Goal: Task Accomplishment & Management: Manage account settings

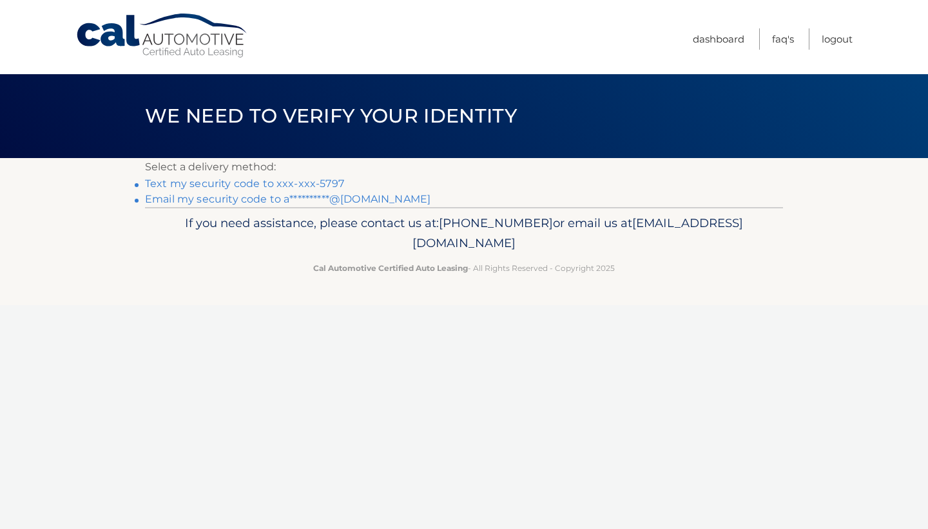
click at [282, 182] on link "Text my security code to xxx-xxx-5797" at bounding box center [244, 183] width 199 height 12
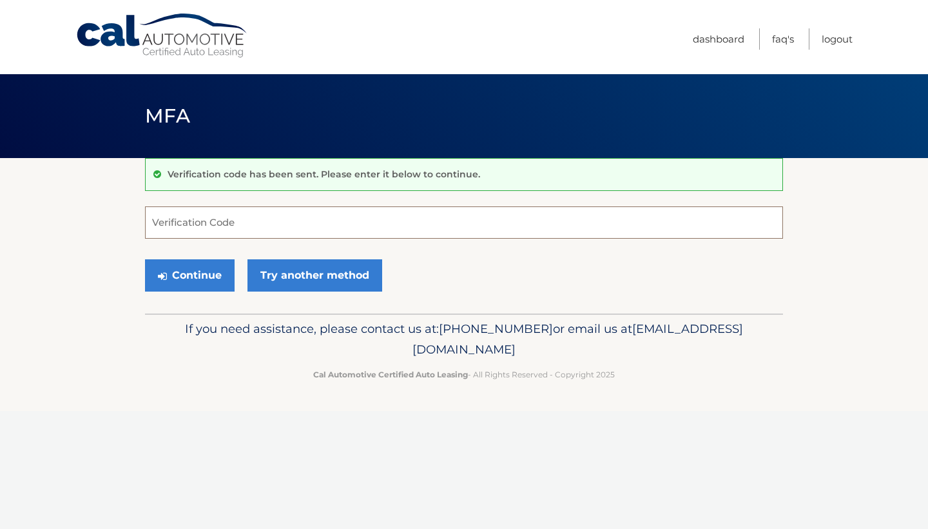
click at [228, 216] on input "Verification Code" at bounding box center [464, 222] width 638 height 32
type input "158768"
click at [193, 275] on button "Continue" at bounding box center [190, 275] width 90 height 32
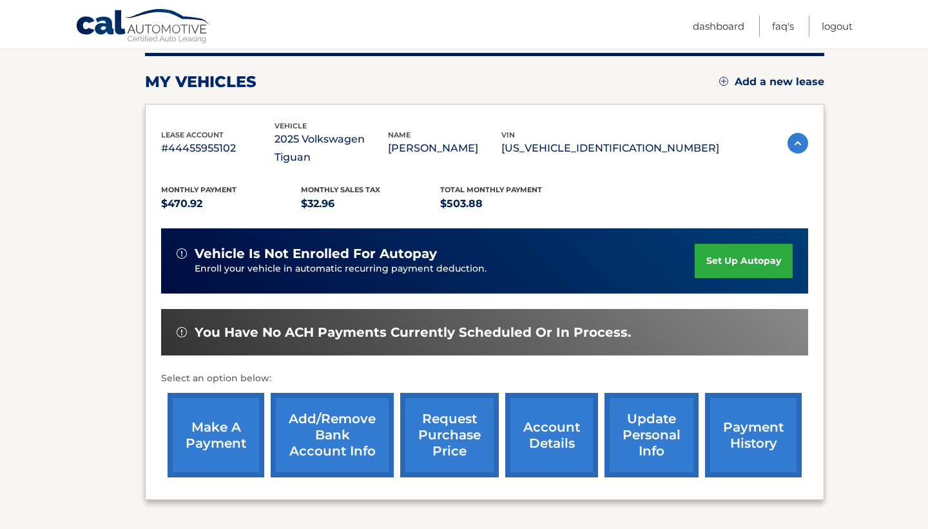
scroll to position [178, 0]
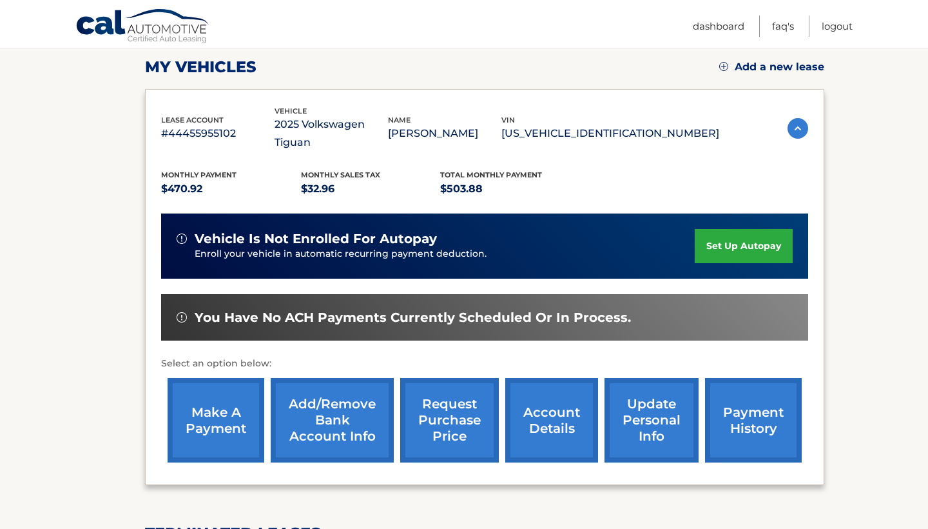
click at [211, 405] on link "make a payment" at bounding box center [216, 420] width 97 height 84
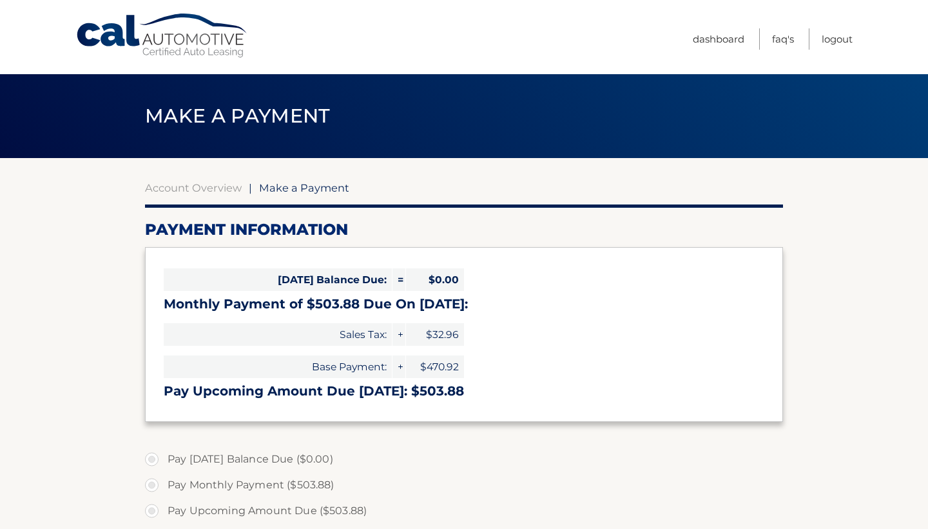
select select "ODRiMTAwM2MtMGQxZC00NjljLWE3ZGQtMDUxYzQyNTlhZTE1"
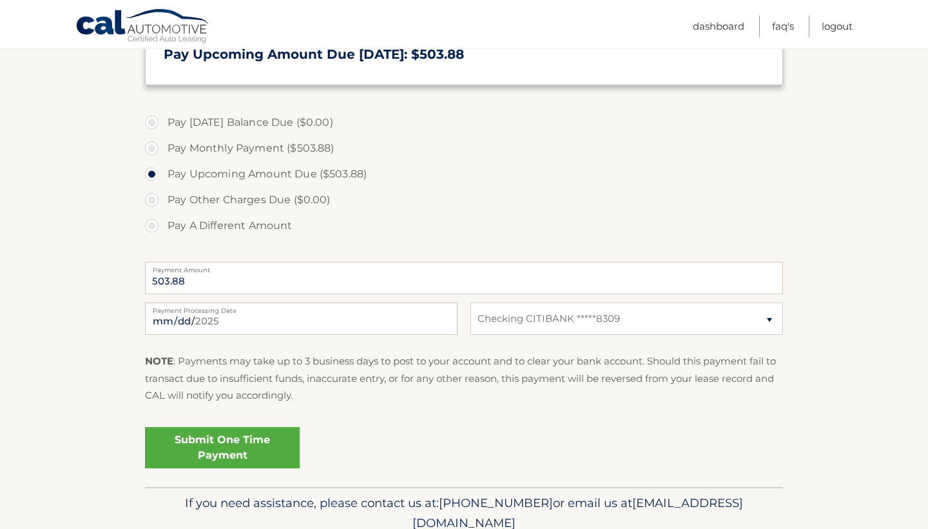
scroll to position [339, 0]
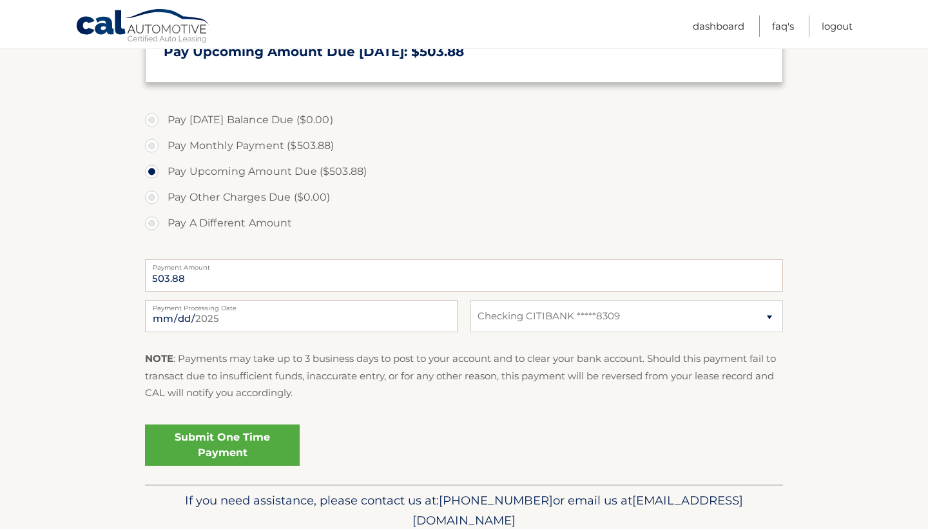
click at [236, 437] on link "Submit One Time Payment" at bounding box center [222, 444] width 155 height 41
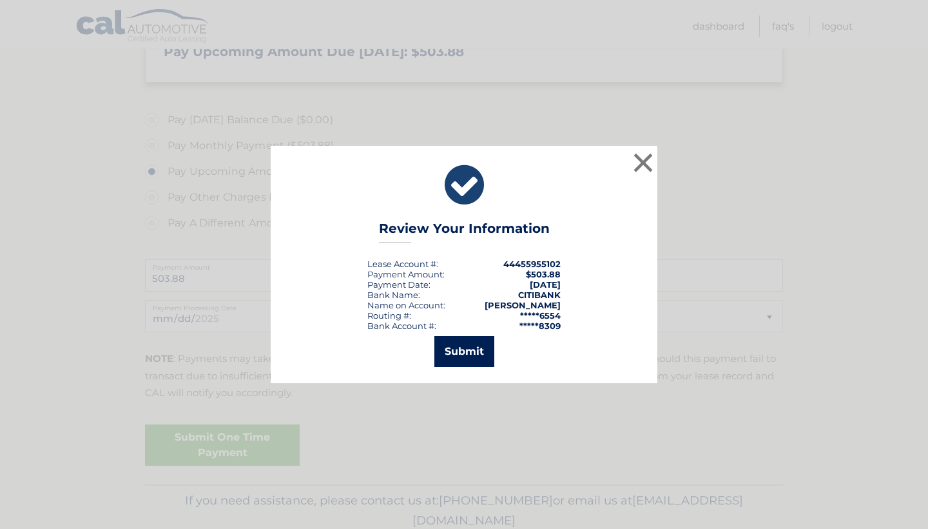
click at [465, 350] on button "Submit" at bounding box center [464, 351] width 60 height 31
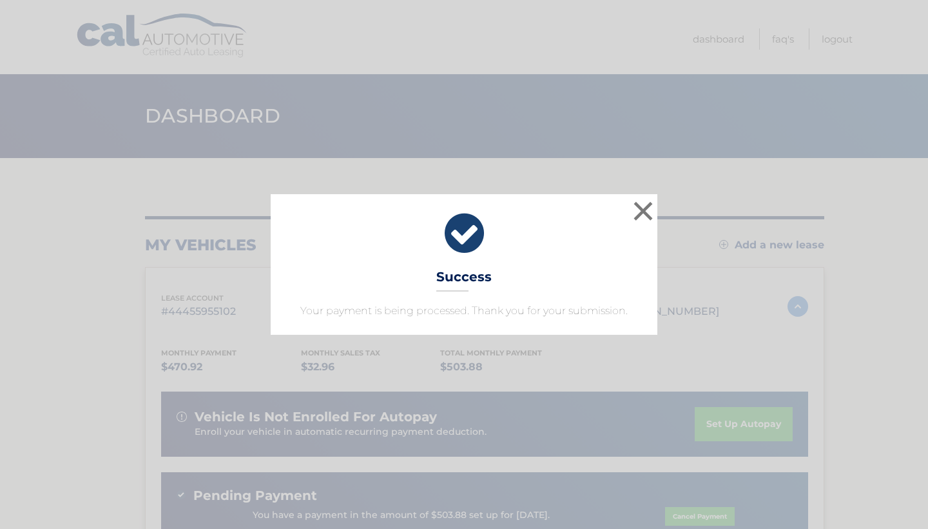
click at [477, 280] on h3 "Success" at bounding box center [463, 280] width 55 height 23
click at [640, 213] on button "×" at bounding box center [643, 211] width 26 height 26
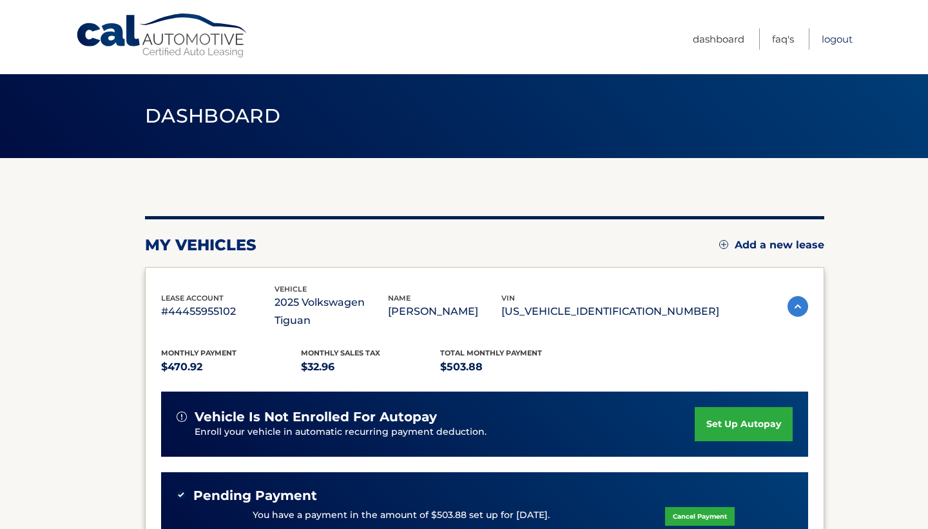
click at [830, 42] on link "Logout" at bounding box center [837, 38] width 31 height 21
